Goal: Transaction & Acquisition: Book appointment/travel/reservation

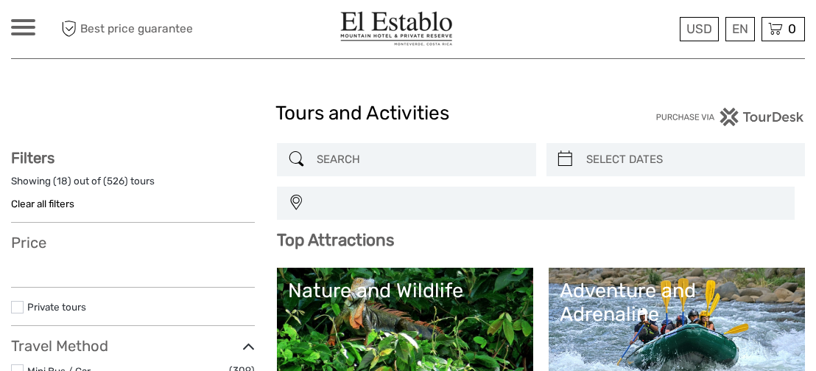
select select
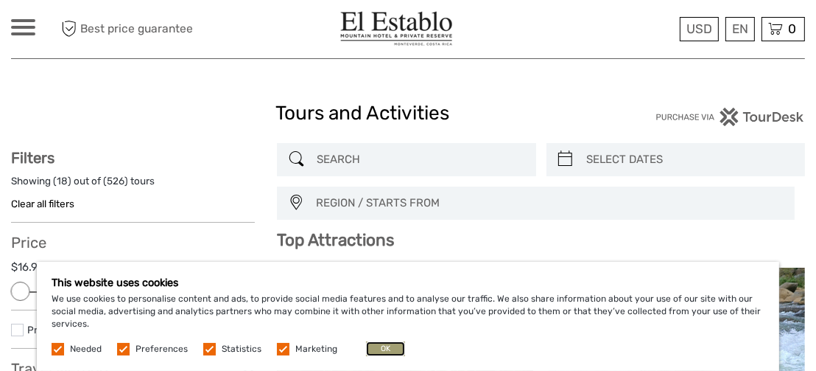
click at [392, 349] on button "OK" at bounding box center [385, 348] width 39 height 15
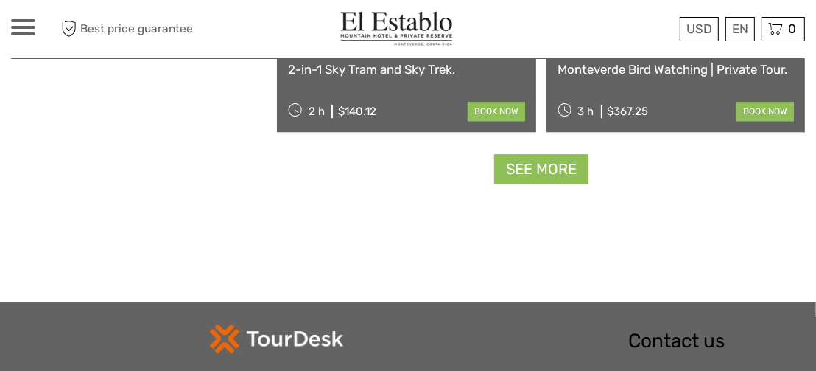
scroll to position [2877, 0]
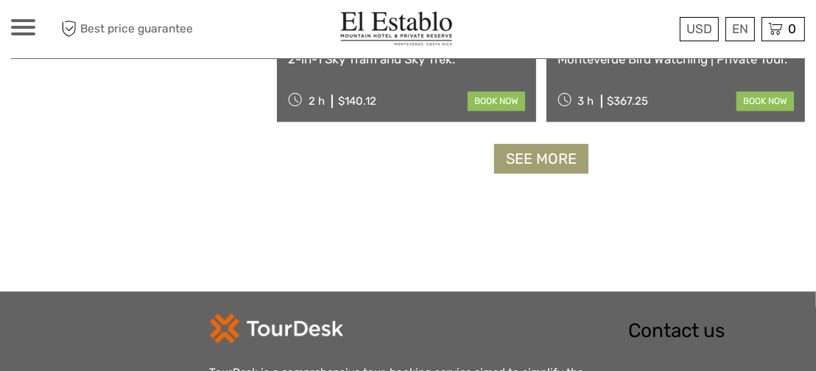
click at [560, 161] on link "See more" at bounding box center [541, 159] width 94 height 30
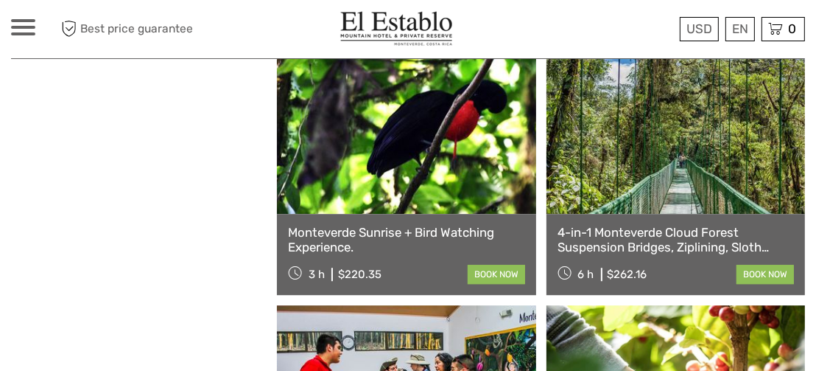
scroll to position [3245, 0]
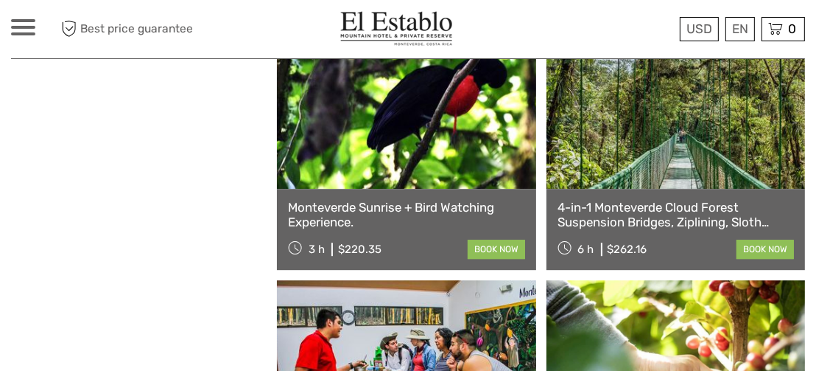
click at [661, 212] on link "4-in-1 Monteverde Cloud Forest Suspension Bridges, Ziplining, Sloth Sanctuary a…" at bounding box center [676, 215] width 237 height 30
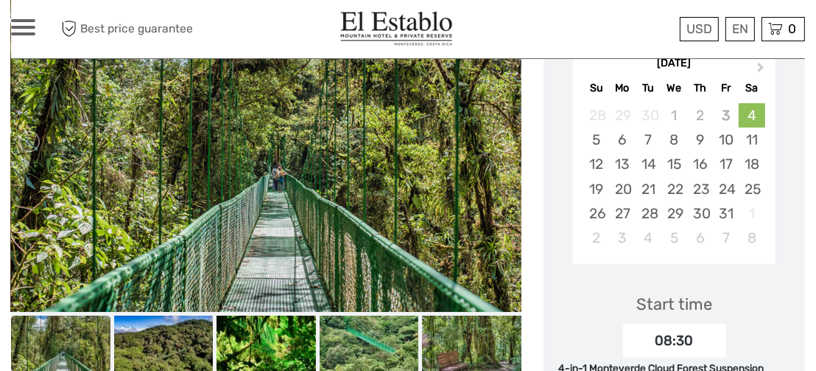
scroll to position [368, 0]
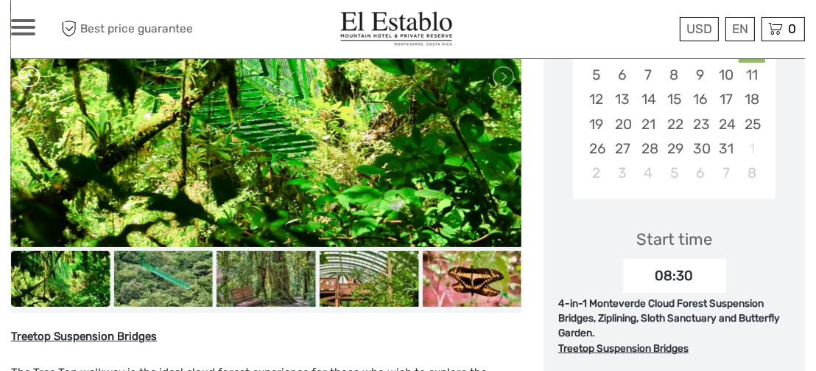
click at [29, 79] on link at bounding box center [30, 77] width 24 height 24
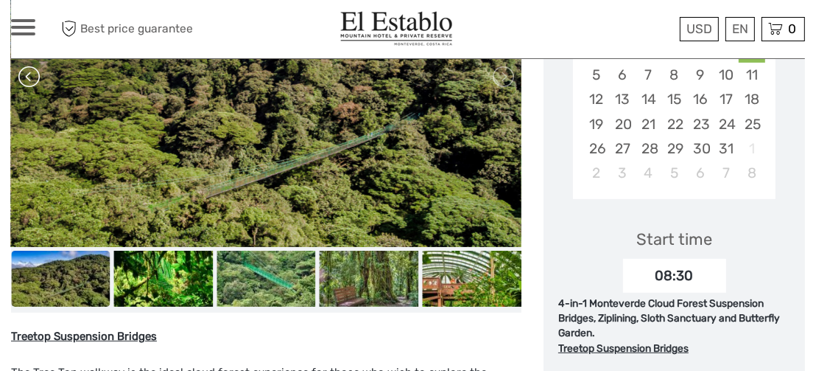
click at [23, 77] on link at bounding box center [30, 77] width 24 height 24
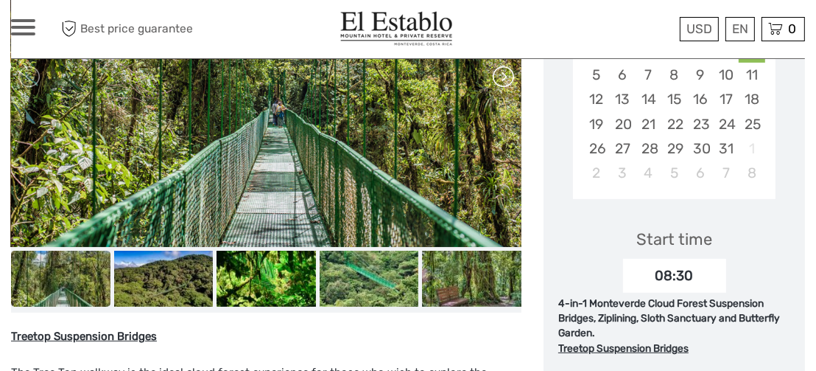
click at [504, 73] on link at bounding box center [503, 77] width 24 height 24
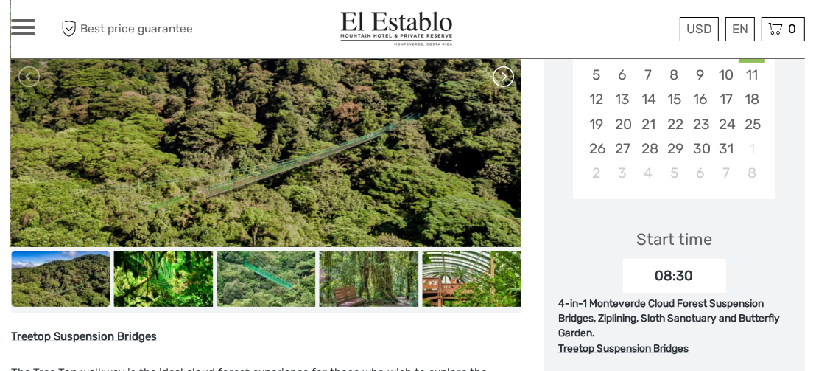
click at [497, 65] on link at bounding box center [503, 77] width 24 height 24
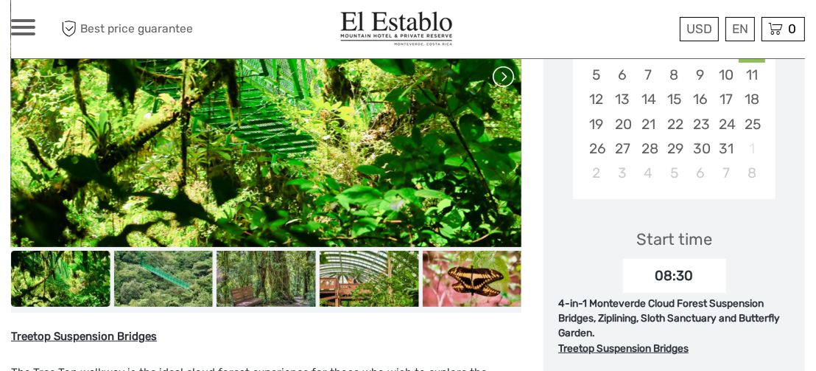
click at [501, 72] on link at bounding box center [503, 77] width 24 height 24
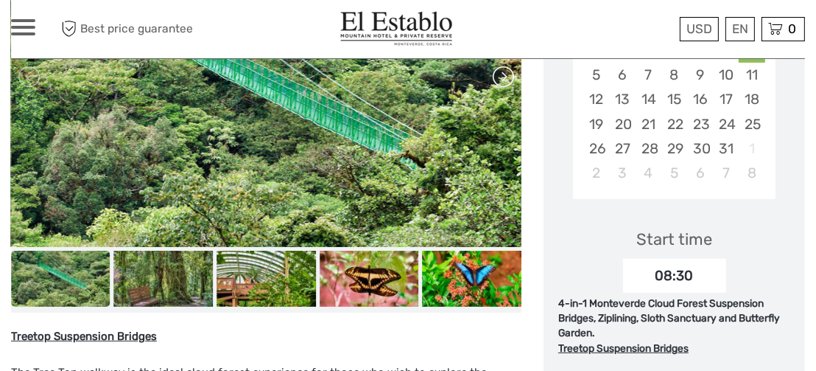
click at [500, 73] on link at bounding box center [503, 77] width 24 height 24
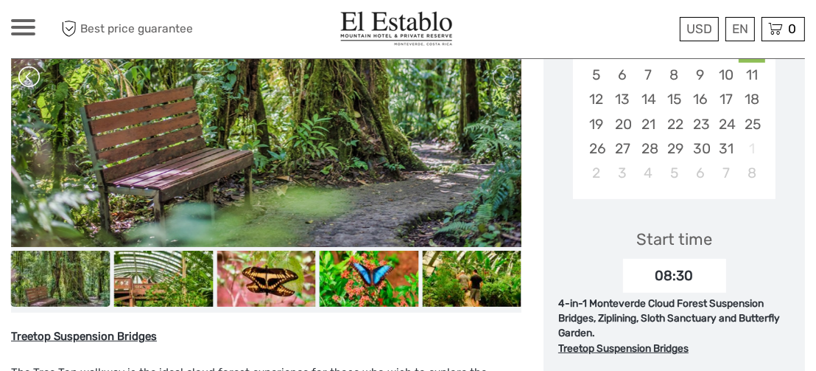
click at [29, 77] on link at bounding box center [30, 77] width 24 height 24
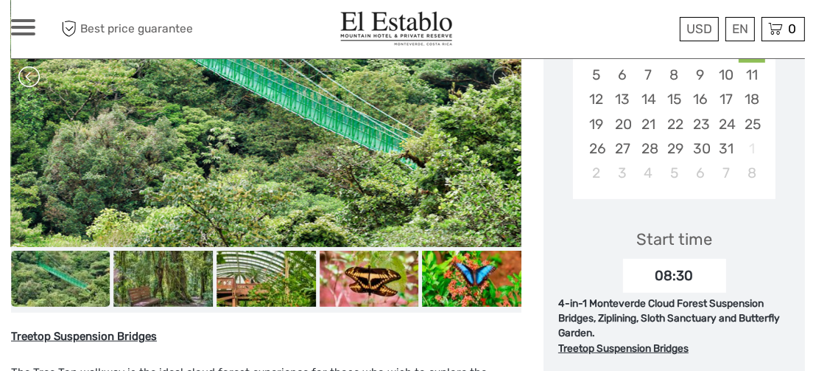
click at [29, 77] on link at bounding box center [30, 77] width 24 height 24
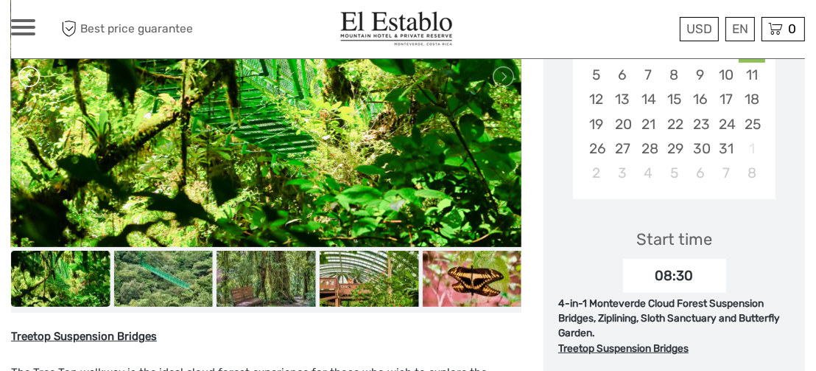
click at [29, 77] on link at bounding box center [30, 77] width 24 height 24
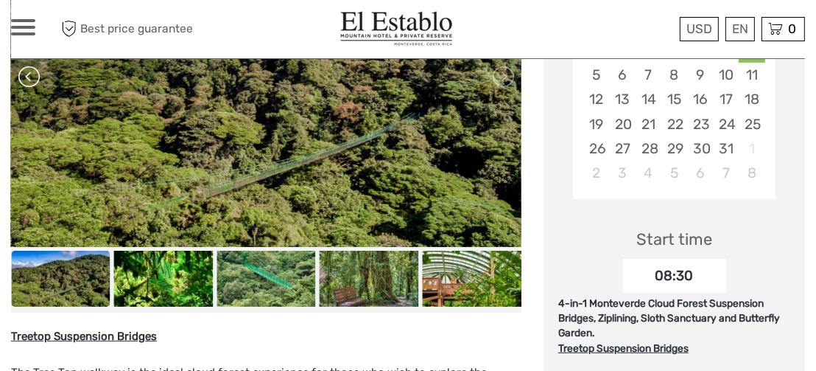
click at [28, 72] on link at bounding box center [30, 77] width 24 height 24
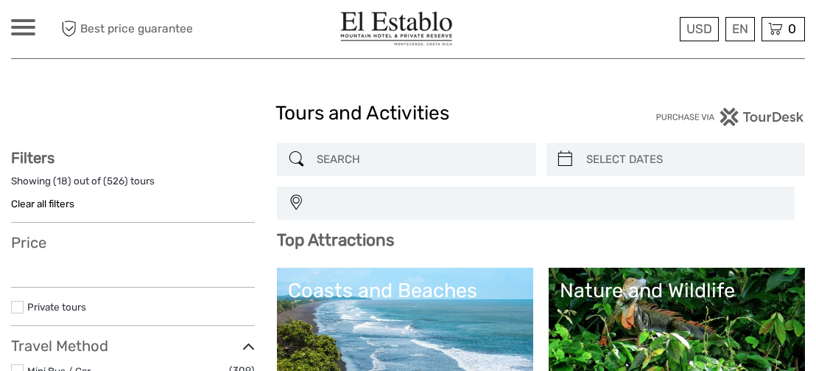
select select
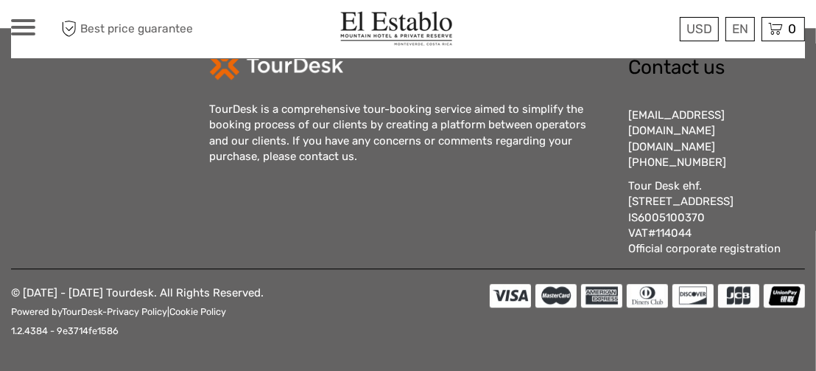
select select
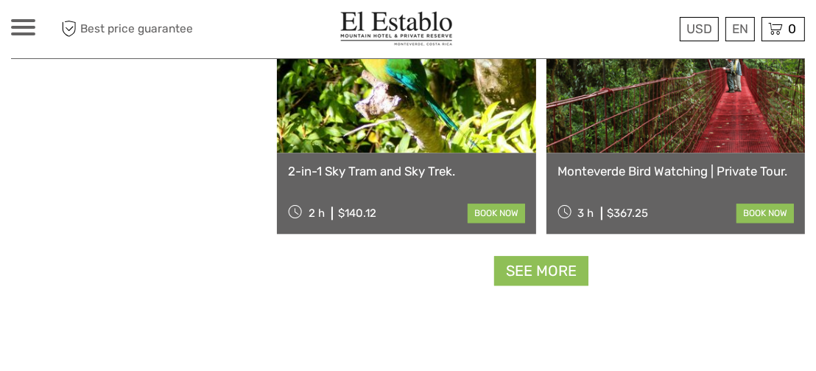
scroll to position [2771, 0]
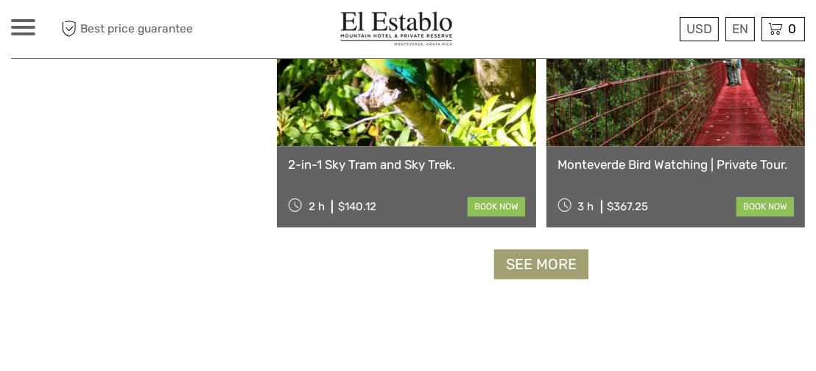
click at [527, 259] on link "See more" at bounding box center [541, 264] width 94 height 30
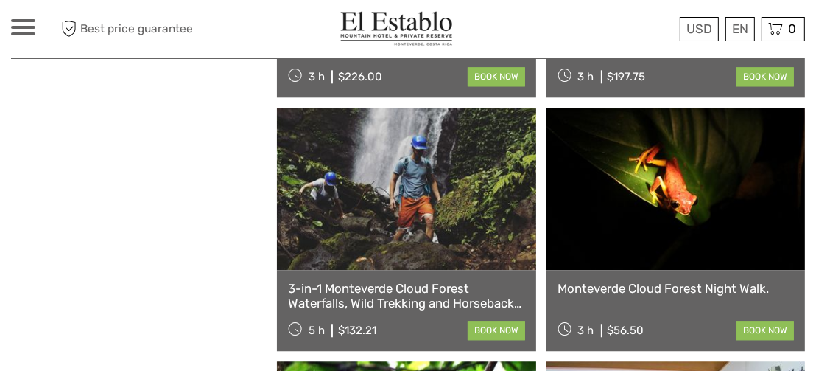
scroll to position [2919, 0]
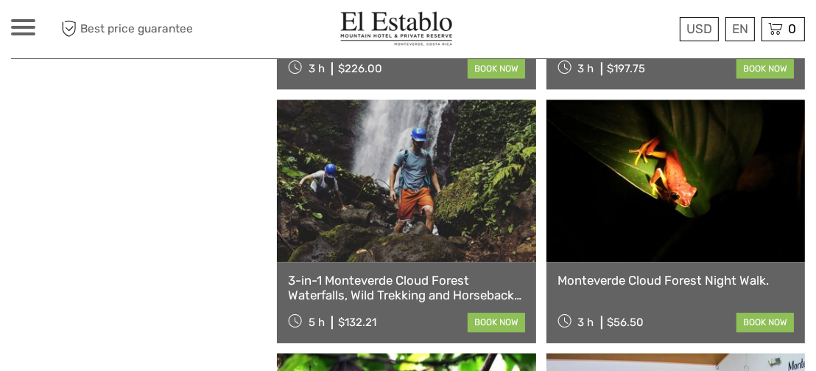
click at [390, 267] on div "3-in-1 Monteverde Cloud Forest Waterfalls, Wild Trekking and Horseback Riding. …" at bounding box center [406, 302] width 259 height 81
click at [397, 279] on link "3-in-1 Monteverde Cloud Forest Waterfalls, Wild Trekking and Horseback Riding." at bounding box center [406, 288] width 237 height 30
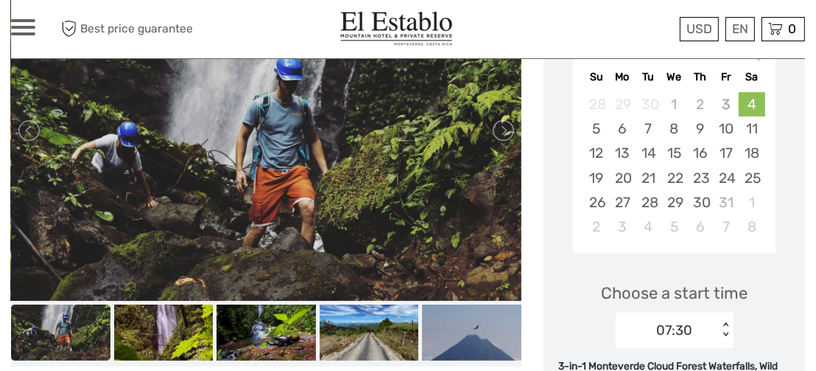
scroll to position [295, 0]
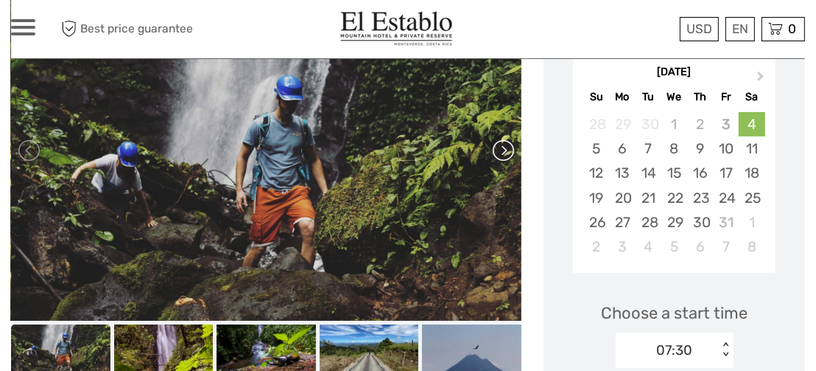
click at [502, 150] on link at bounding box center [503, 151] width 24 height 24
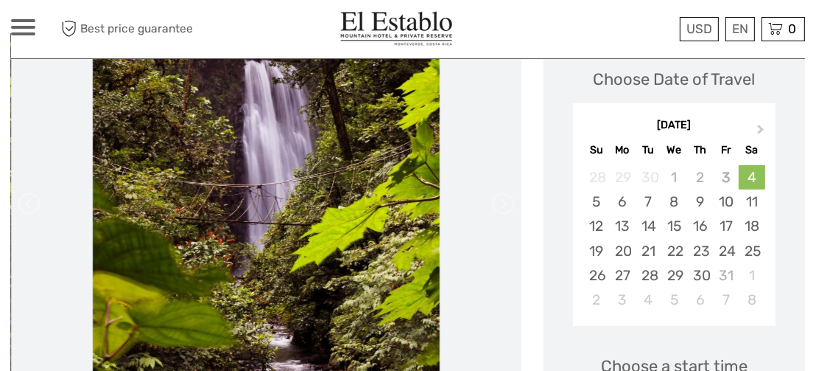
scroll to position [221, 0]
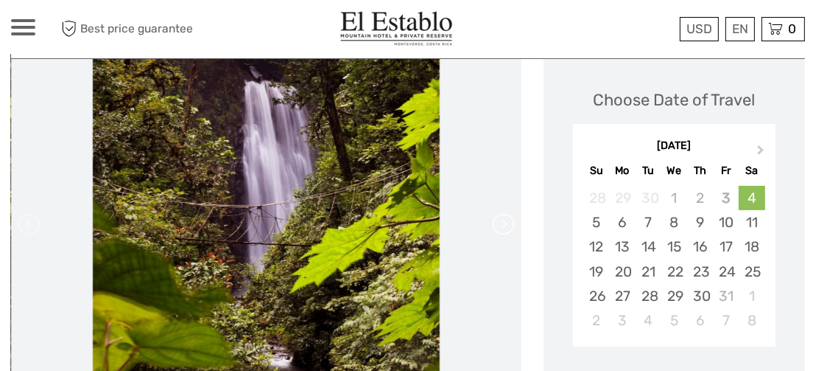
click at [504, 230] on link at bounding box center [503, 224] width 24 height 24
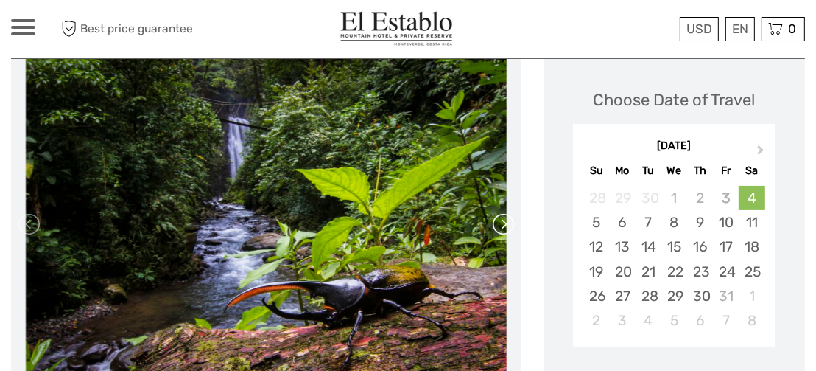
click at [504, 224] on link at bounding box center [503, 224] width 24 height 24
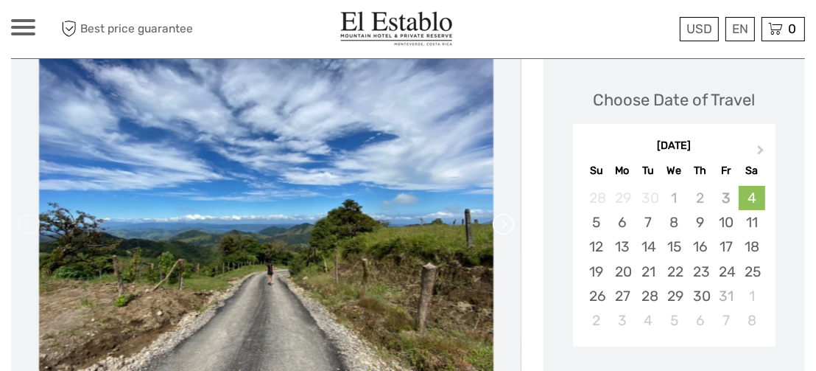
click at [504, 224] on link at bounding box center [503, 224] width 24 height 24
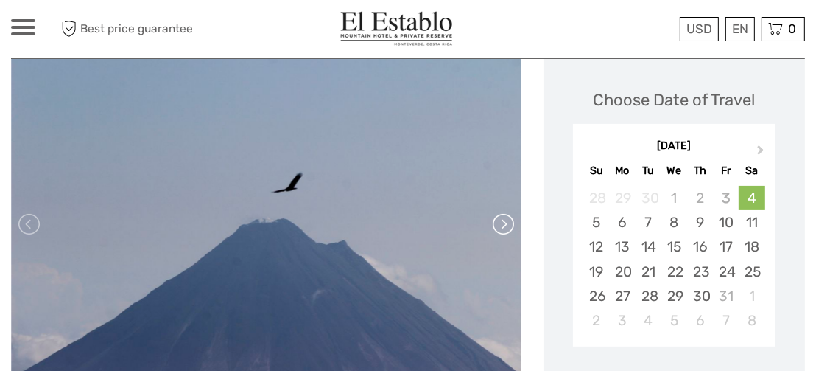
click at [504, 224] on link at bounding box center [503, 224] width 24 height 24
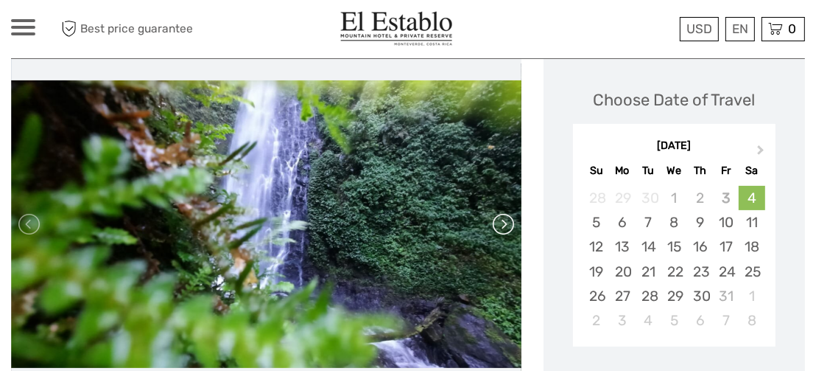
click at [504, 224] on link at bounding box center [503, 224] width 24 height 24
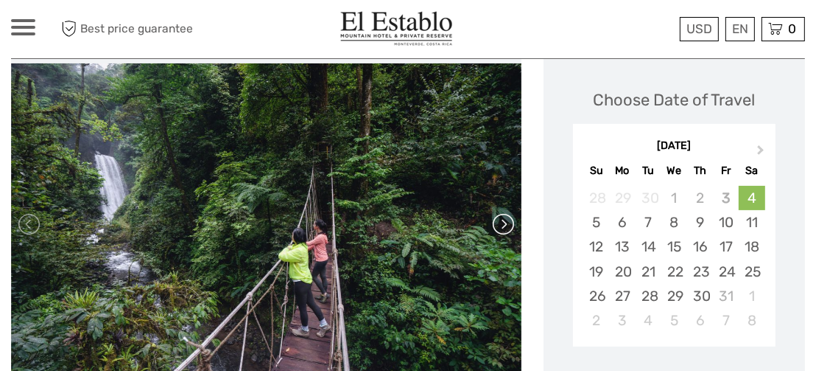
click at [505, 224] on link at bounding box center [503, 224] width 24 height 24
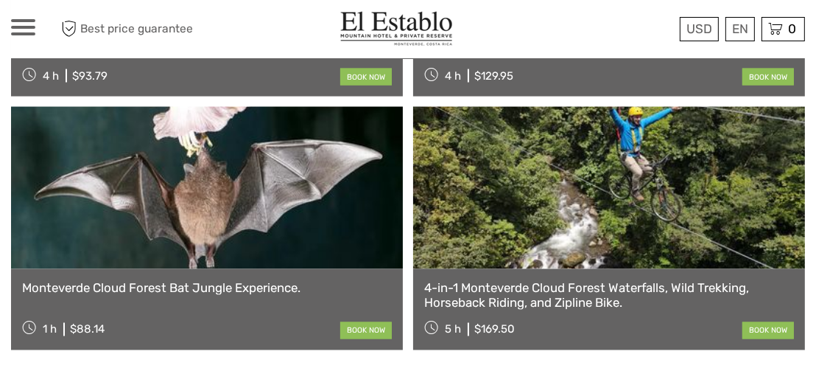
scroll to position [1842, 0]
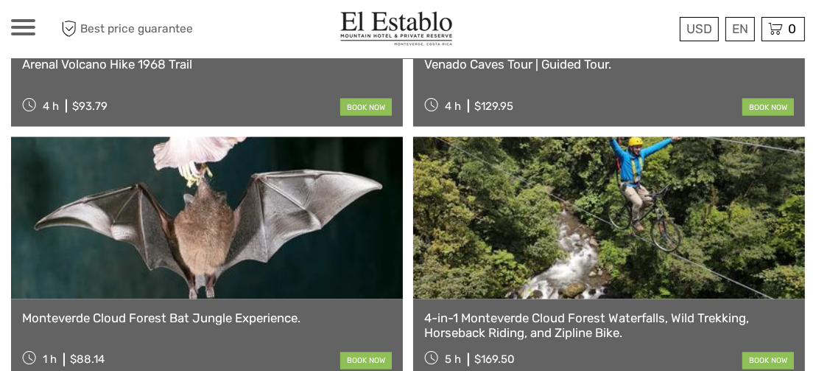
click at [627, 248] on link at bounding box center [609, 218] width 392 height 162
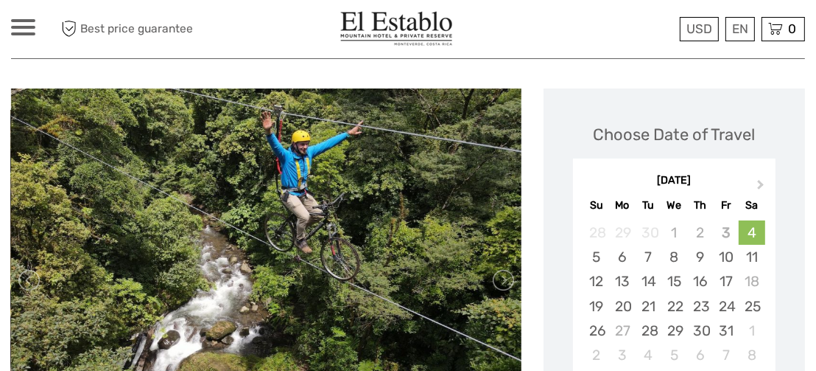
scroll to position [190, 0]
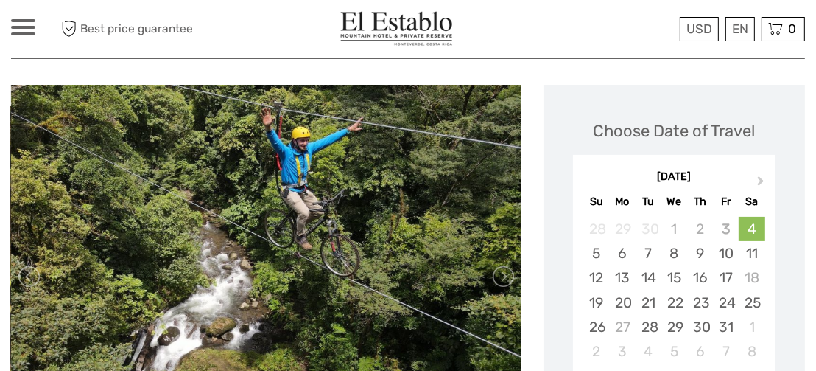
drag, startPoint x: 520, startPoint y: 236, endPoint x: 539, endPoint y: 57, distance: 179.4
click at [539, 57] on div "USD USD € £ EN English Español Deutsch Tours Multi-day tours Transfers More Tra…" at bounding box center [408, 29] width 794 height 58
click at [506, 287] on link at bounding box center [503, 277] width 24 height 24
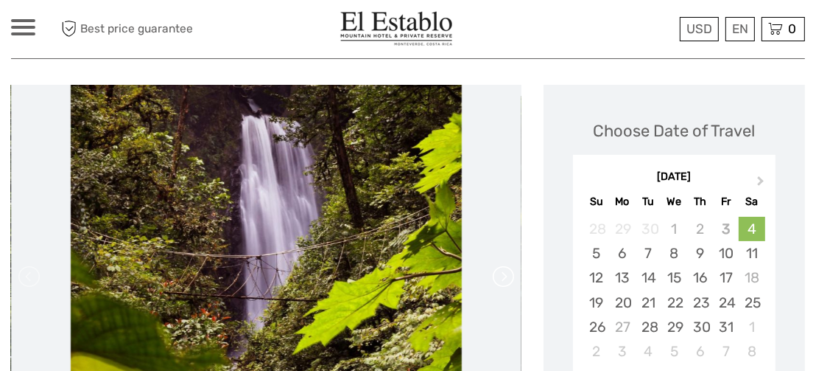
click at [504, 281] on link at bounding box center [503, 277] width 24 height 24
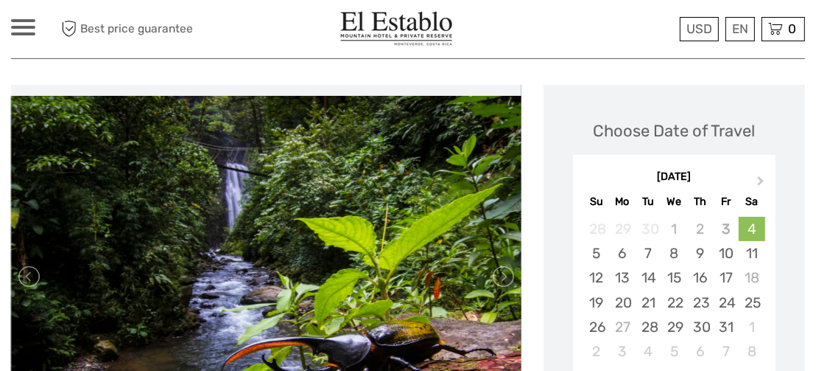
scroll to position [264, 0]
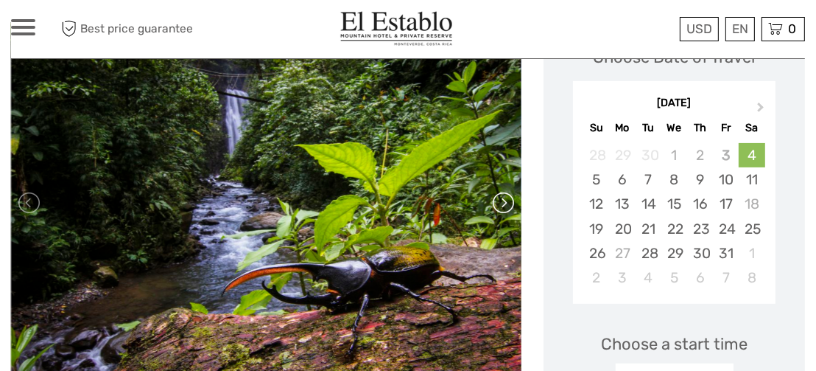
click at [499, 203] on link at bounding box center [503, 203] width 24 height 24
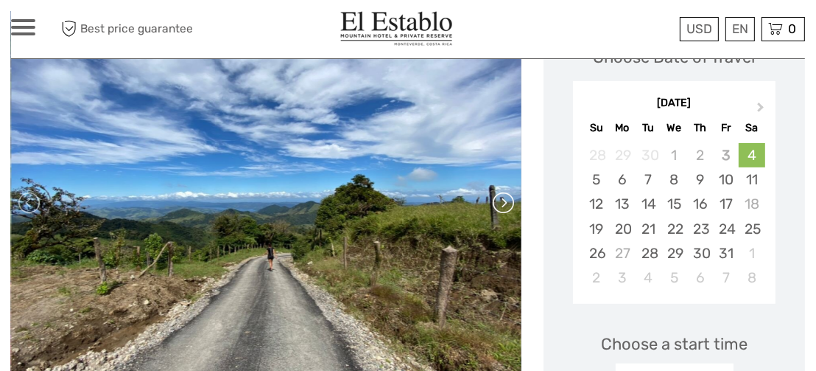
click at [499, 203] on link at bounding box center [503, 203] width 24 height 24
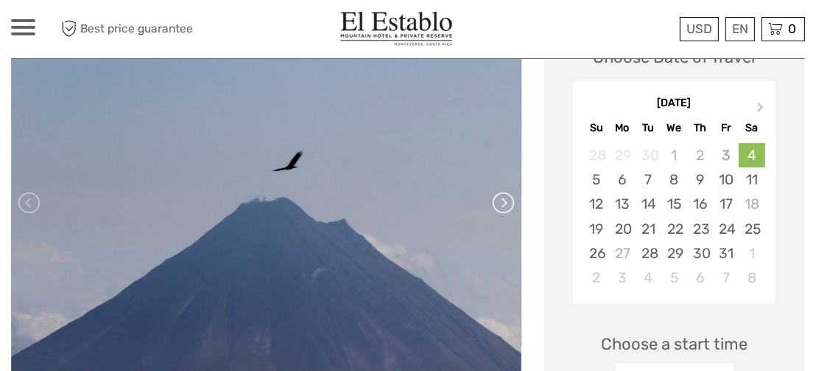
click at [499, 203] on link at bounding box center [503, 203] width 24 height 24
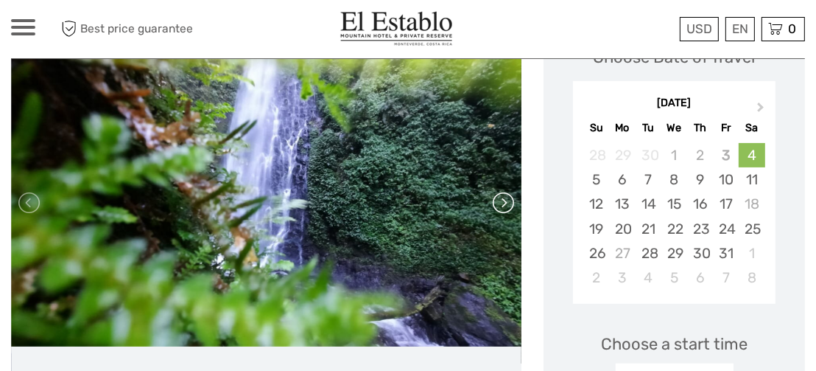
click at [499, 203] on link at bounding box center [503, 203] width 24 height 24
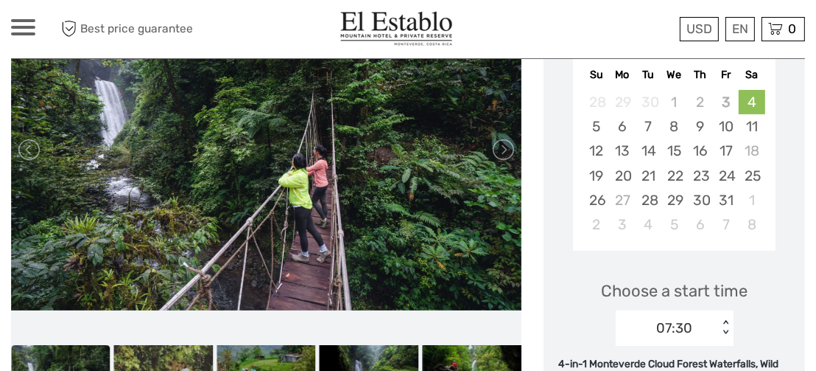
scroll to position [337, 0]
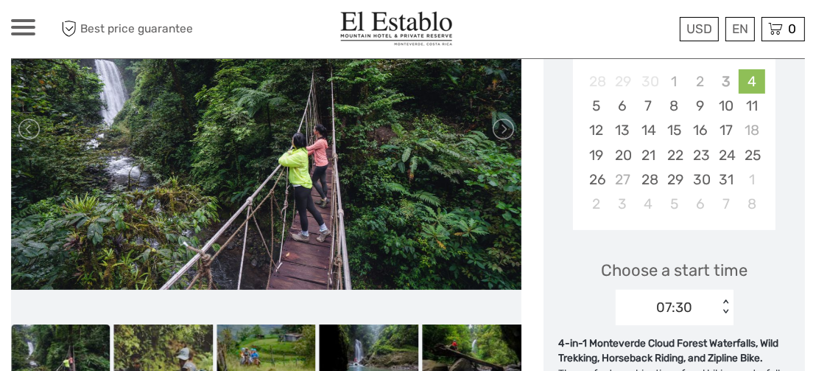
click at [503, 140] on img at bounding box center [266, 128] width 511 height 321
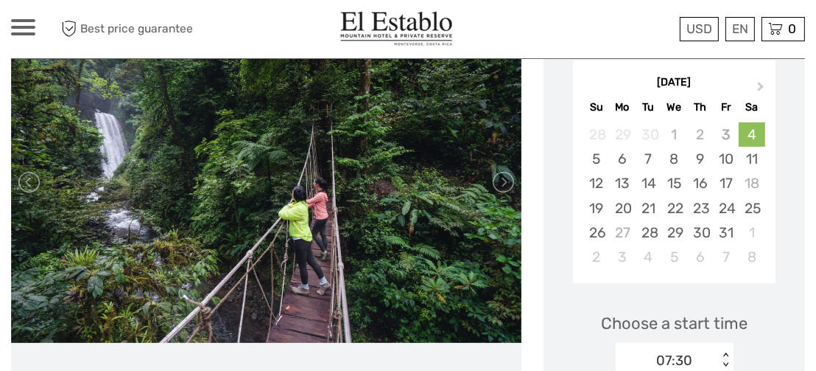
scroll to position [264, 0]
